Goal: Information Seeking & Learning: Compare options

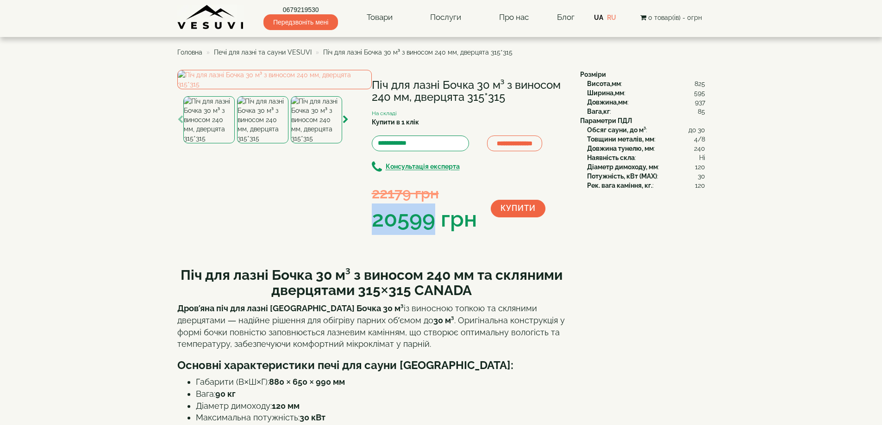
drag, startPoint x: 374, startPoint y: 220, endPoint x: 433, endPoint y: 224, distance: 59.8
click at [433, 224] on div "20599 грн" at bounding box center [424, 219] width 105 height 31
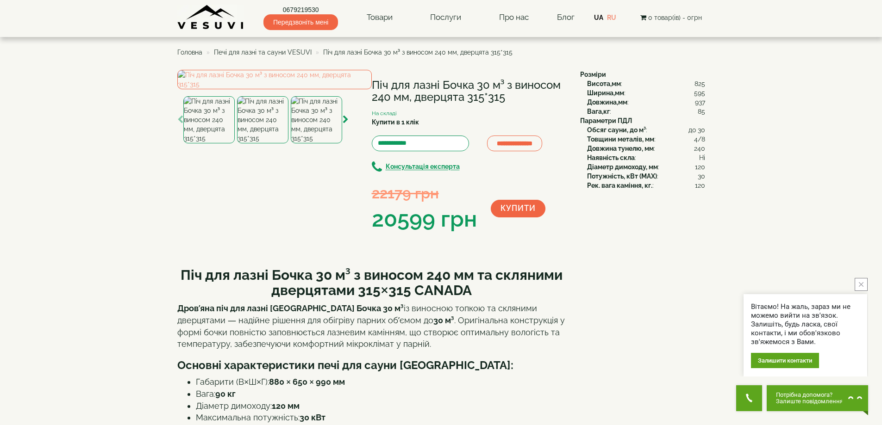
click at [422, 87] on h1 "Піч для лазні Бочка 30 м³ з виносом 240 мм, дверцята 315*315" at bounding box center [469, 91] width 194 height 25
click at [418, 81] on h1 "Піч для лазні Бочка 30 м³ з виносом 240 мм, дверцята 315*315" at bounding box center [469, 91] width 194 height 25
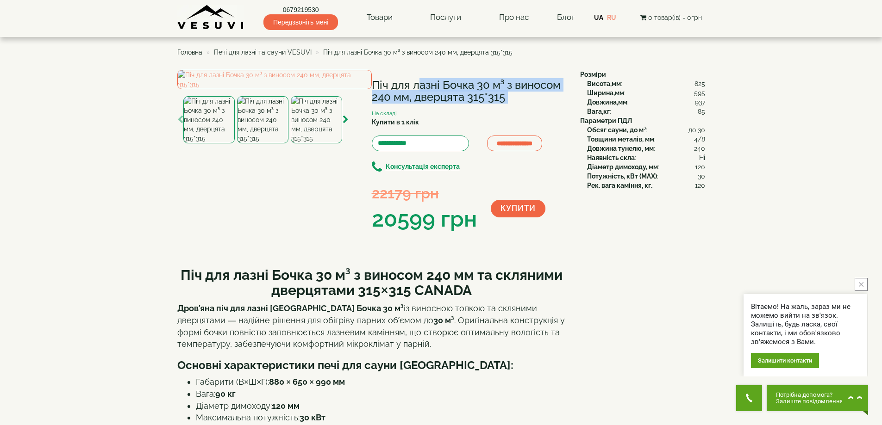
click at [418, 81] on h1 "Піч для лазні Бочка 30 м³ з виносом 240 мм, дверцята 315*315" at bounding box center [469, 91] width 194 height 25
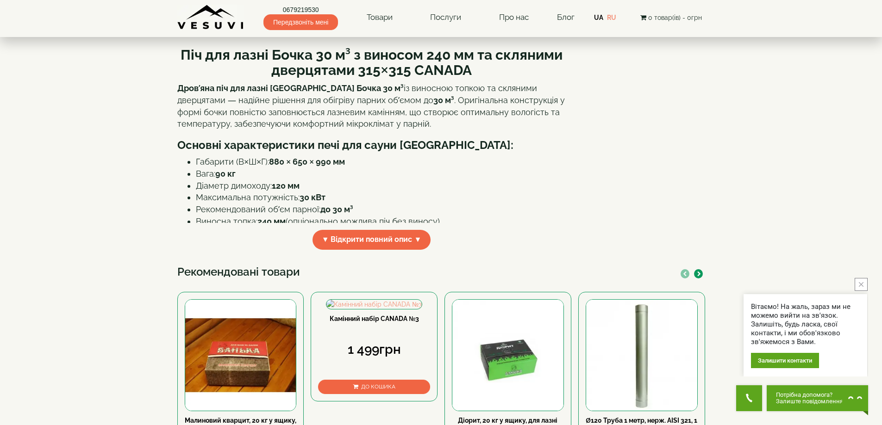
scroll to position [231, 0]
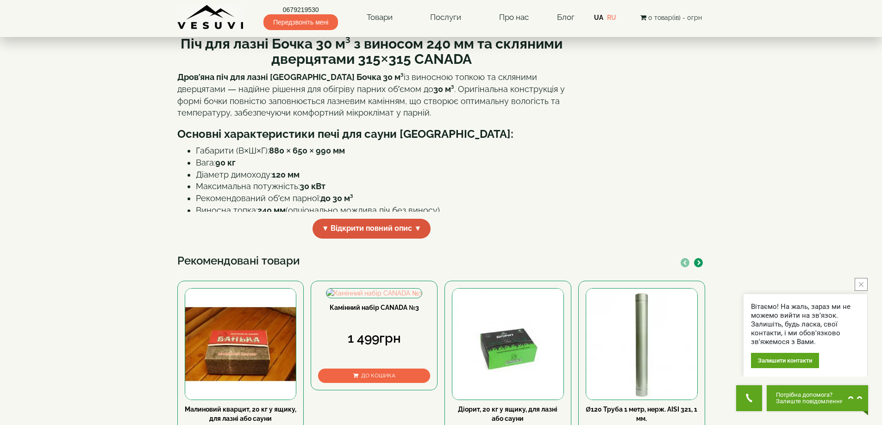
click at [359, 239] on span "▼ Відкрити повний опис ▼" at bounding box center [371, 229] width 119 height 20
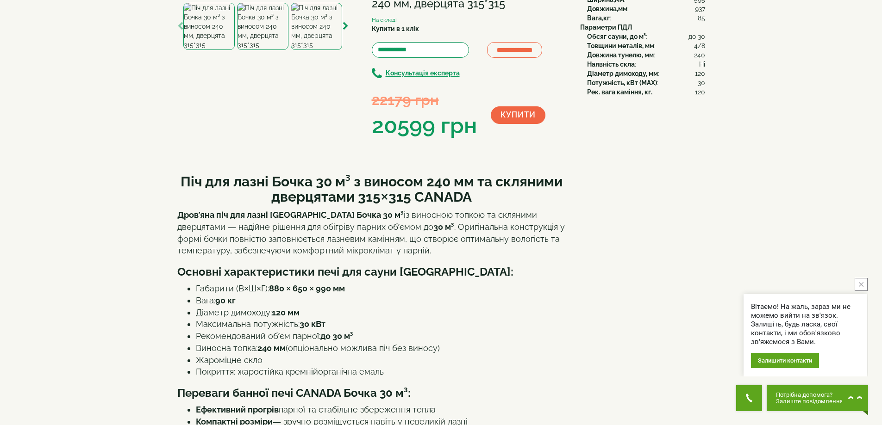
scroll to position [0, 0]
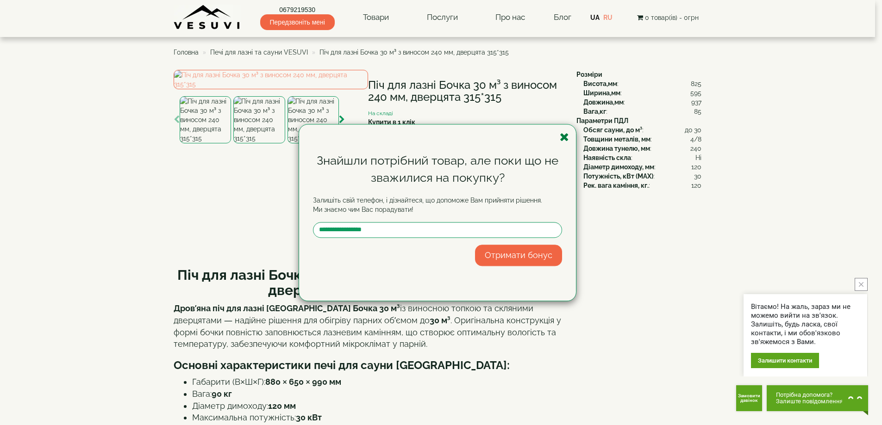
click at [568, 139] on icon "button" at bounding box center [564, 137] width 9 height 12
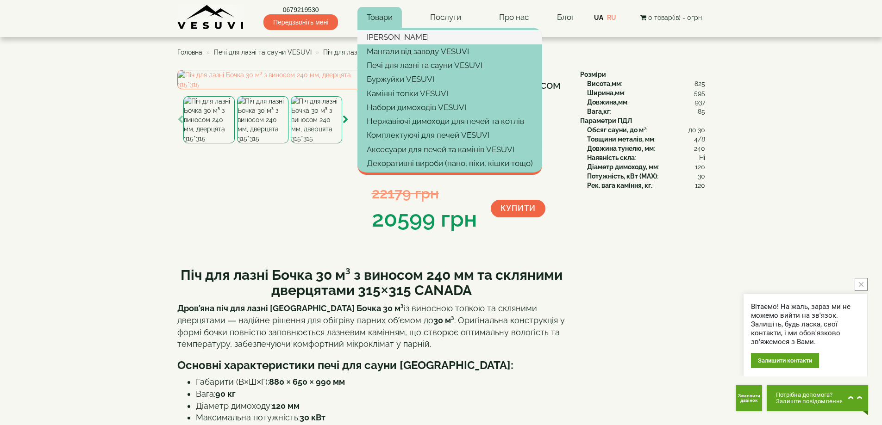
click at [383, 37] on link "[PERSON_NAME]" at bounding box center [449, 37] width 185 height 14
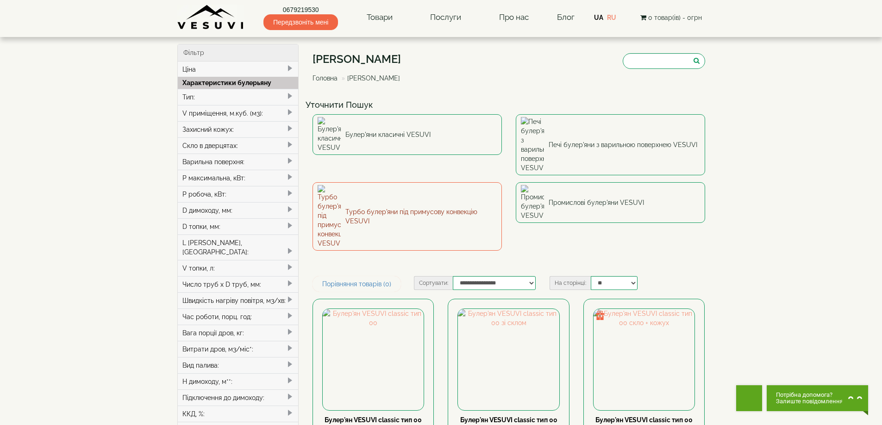
click at [387, 182] on link "Турбо булер'яни під примусову конвекцію VESUVI" at bounding box center [406, 216] width 189 height 69
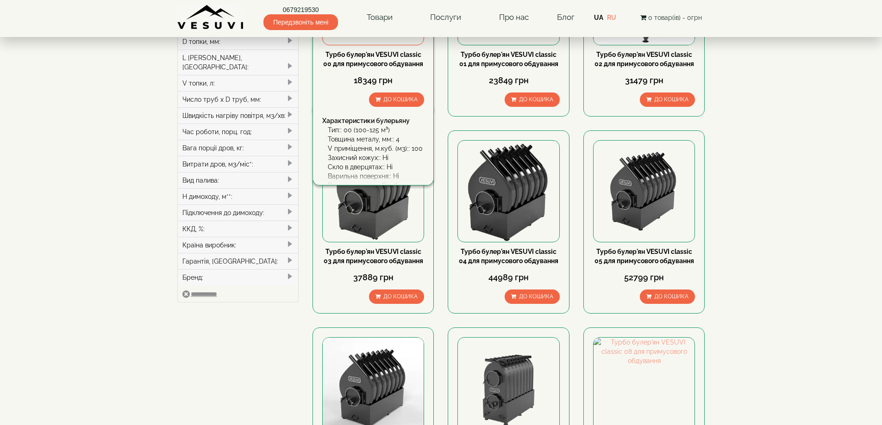
scroll to position [463, 0]
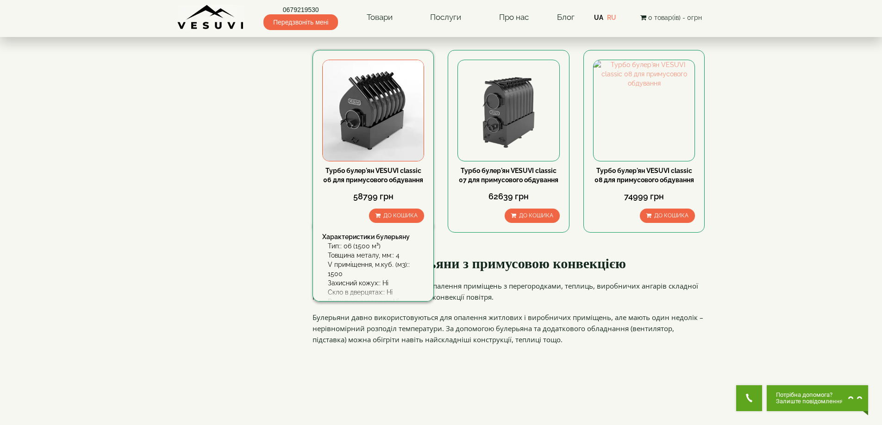
click at [372, 121] on img at bounding box center [373, 110] width 101 height 101
